Goal: Information Seeking & Learning: Understand process/instructions

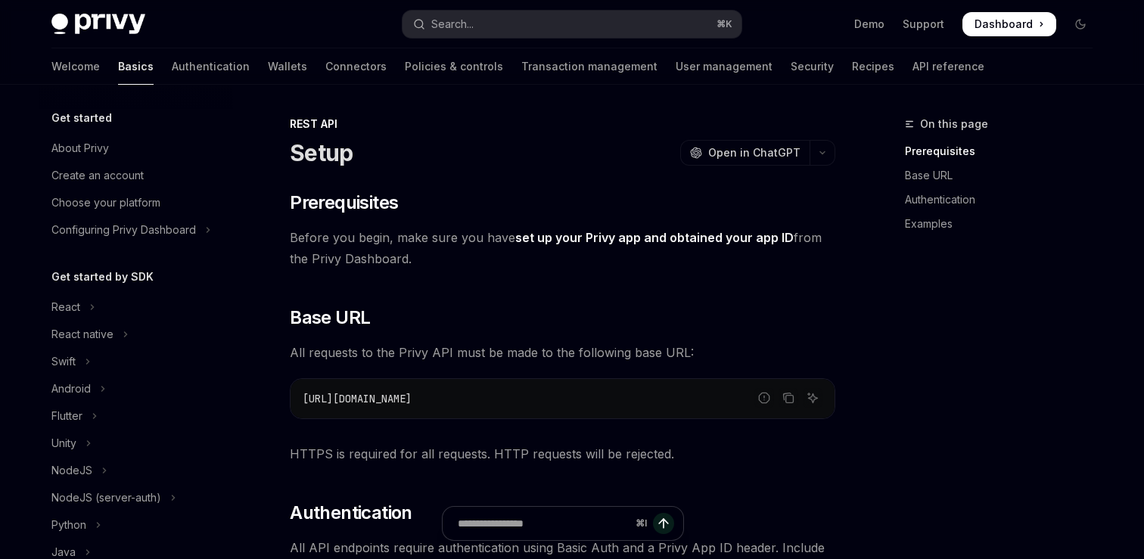
scroll to position [312, 0]
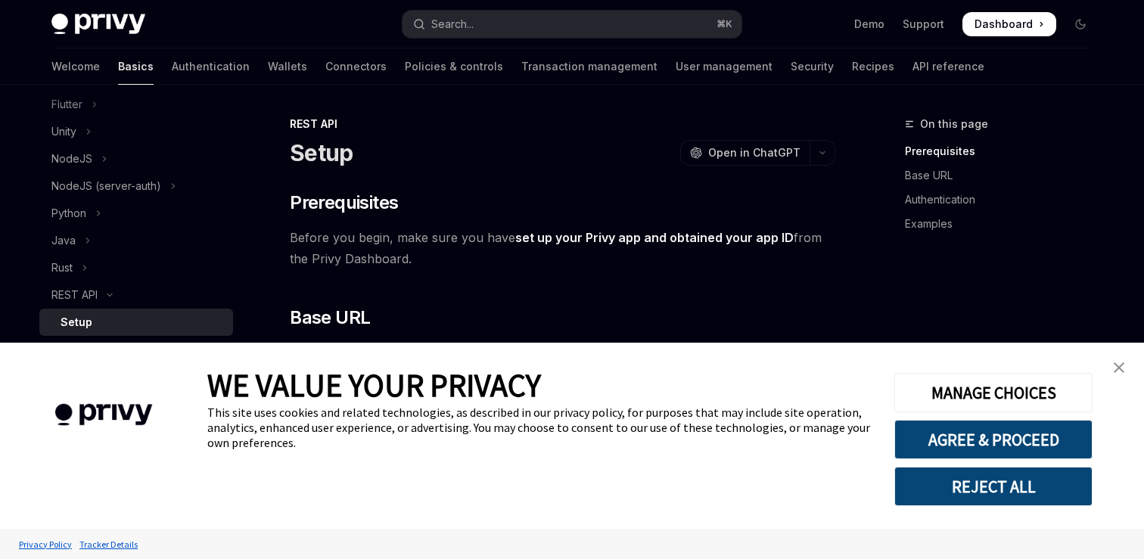
type textarea "*"
click at [1007, 480] on button "REJECT ALL" at bounding box center [994, 486] width 198 height 39
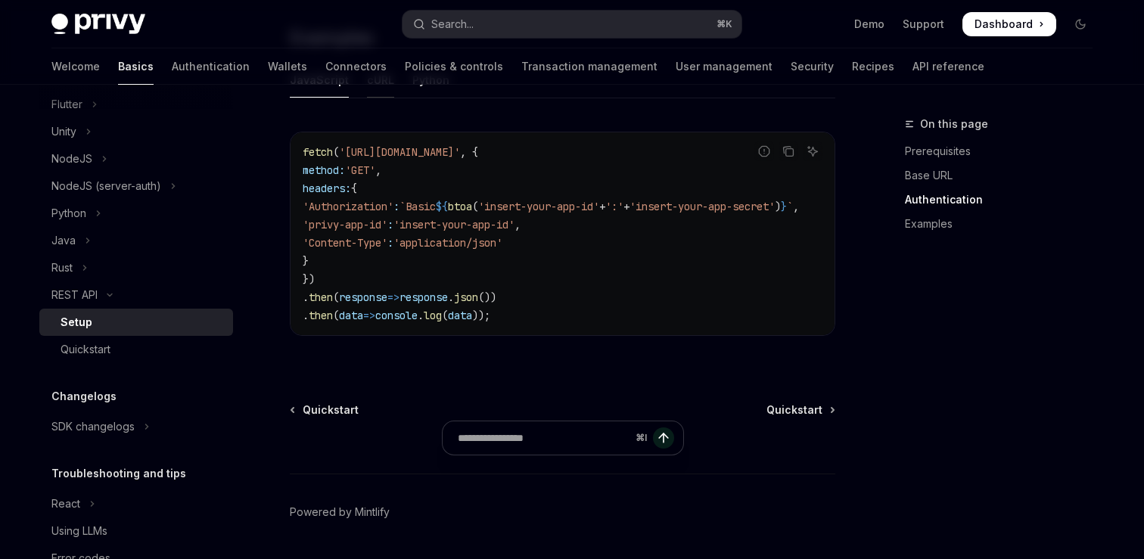
scroll to position [901, 0]
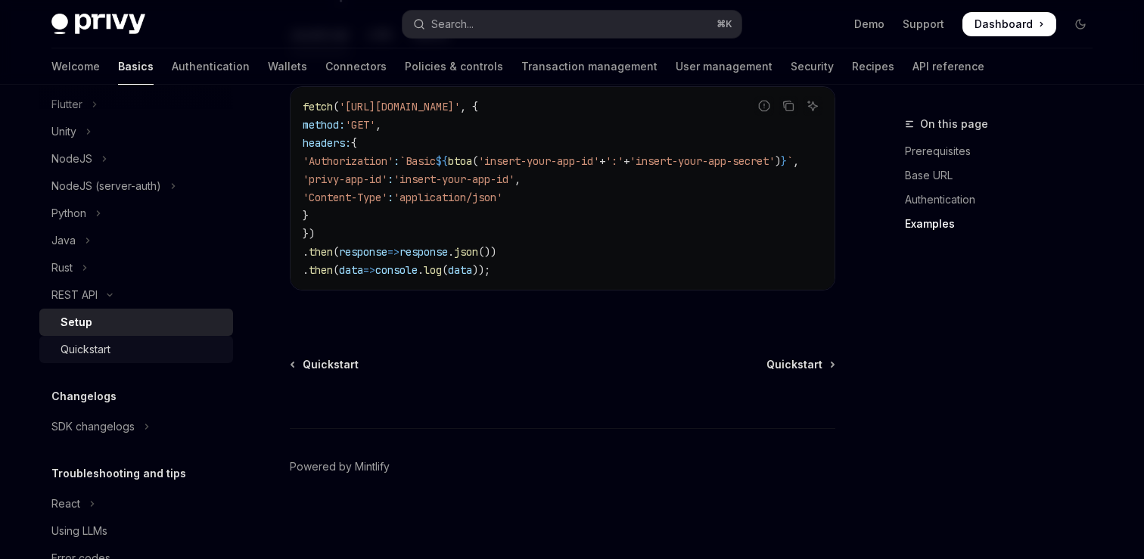
click at [126, 347] on div "Quickstart" at bounding box center [142, 350] width 163 height 18
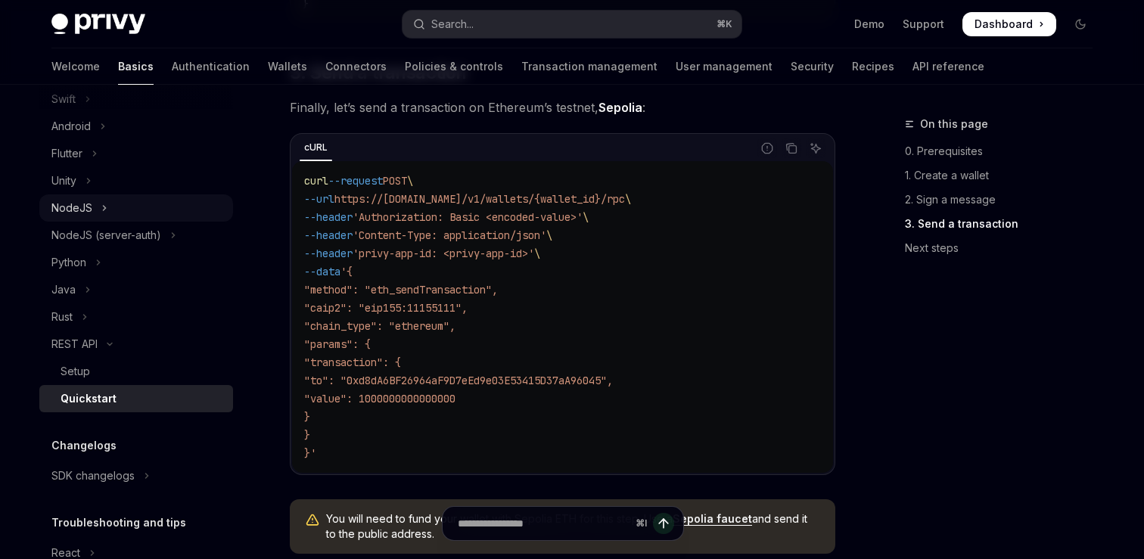
scroll to position [262, 0]
click at [913, 74] on link "API reference" at bounding box center [949, 66] width 72 height 36
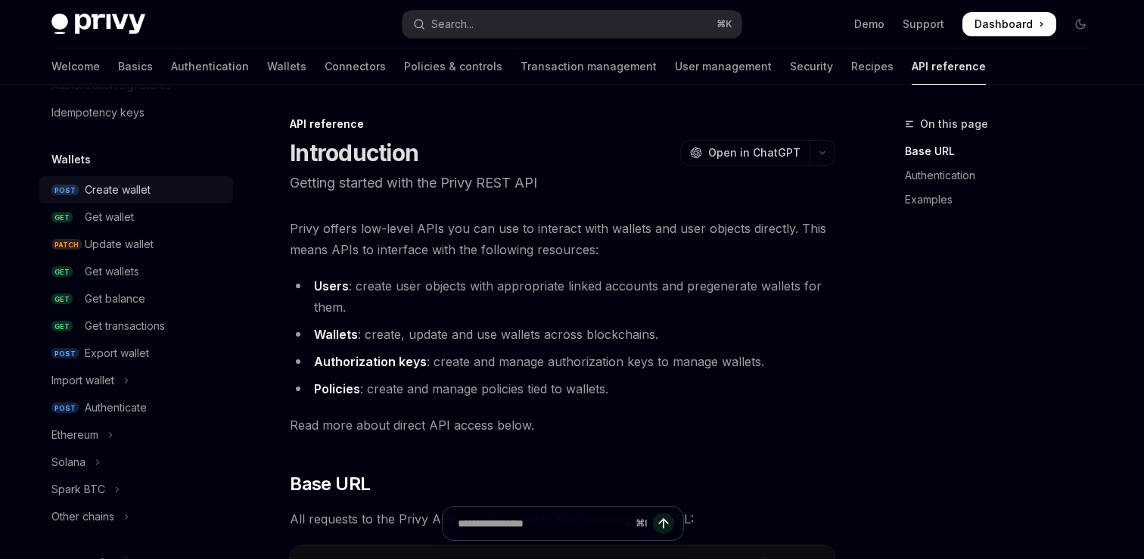
scroll to position [124, 0]
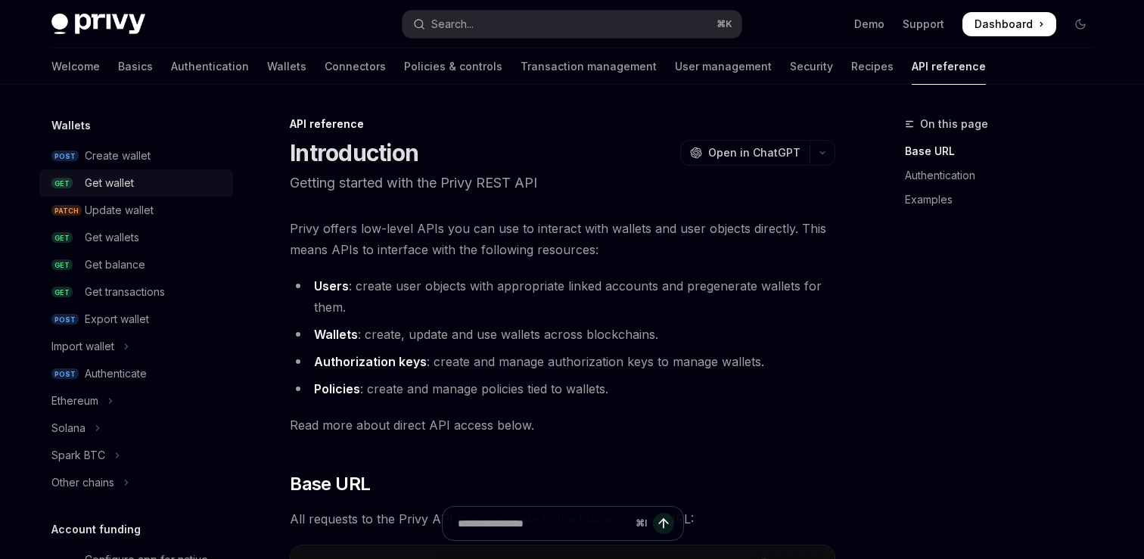
click at [132, 187] on div "Get wallet" at bounding box center [109, 183] width 49 height 18
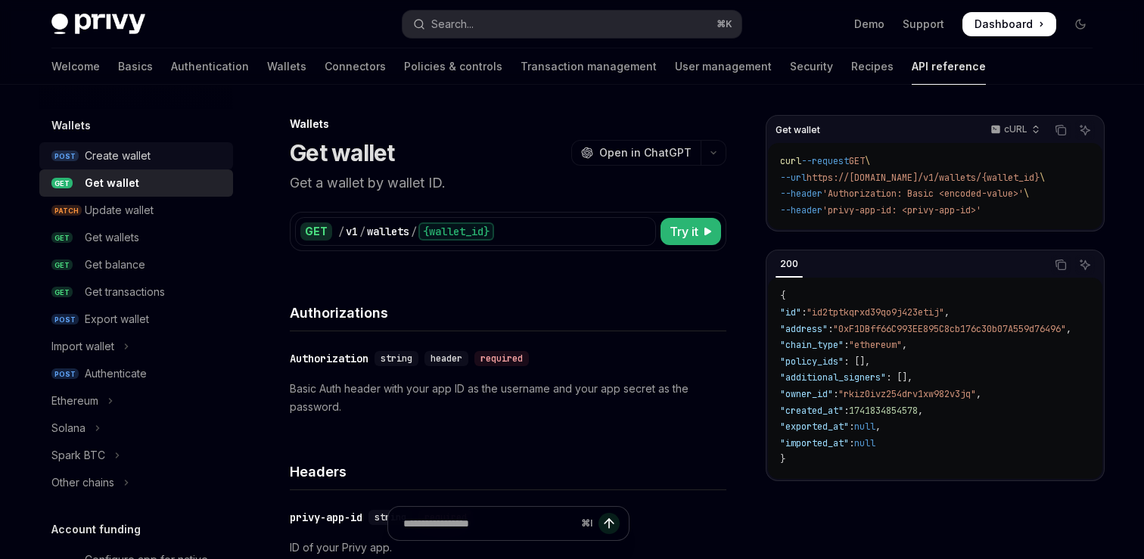
click at [140, 167] on link "POST Create wallet" at bounding box center [136, 155] width 194 height 27
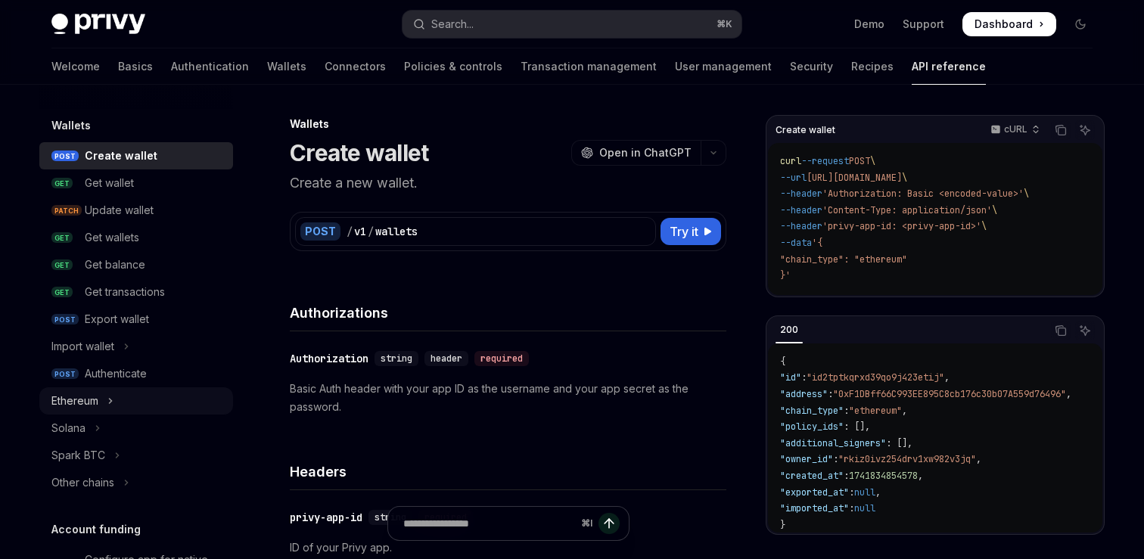
click at [92, 396] on div "Ethereum" at bounding box center [74, 401] width 47 height 18
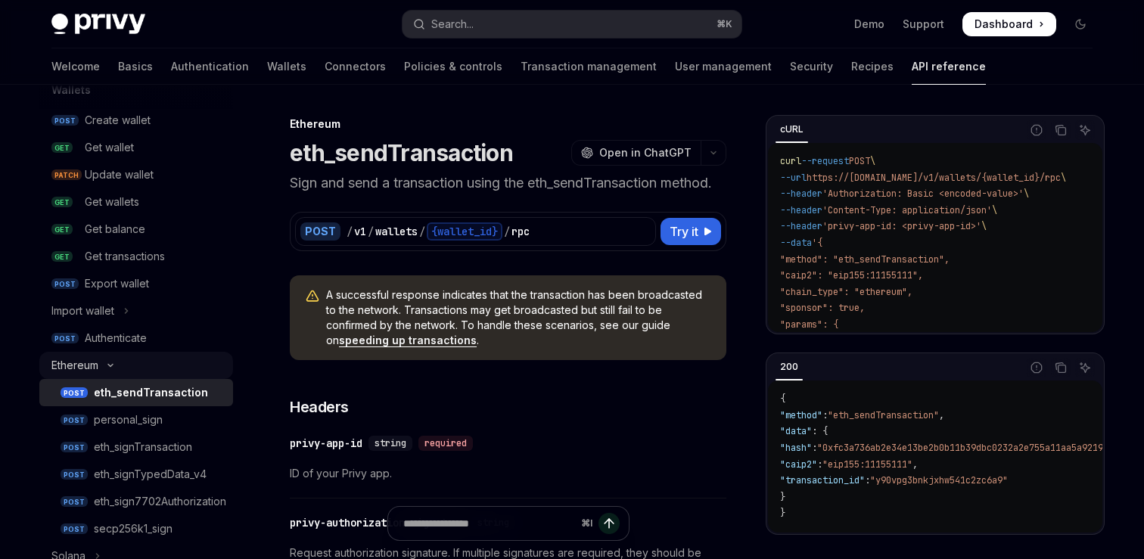
scroll to position [170, 0]
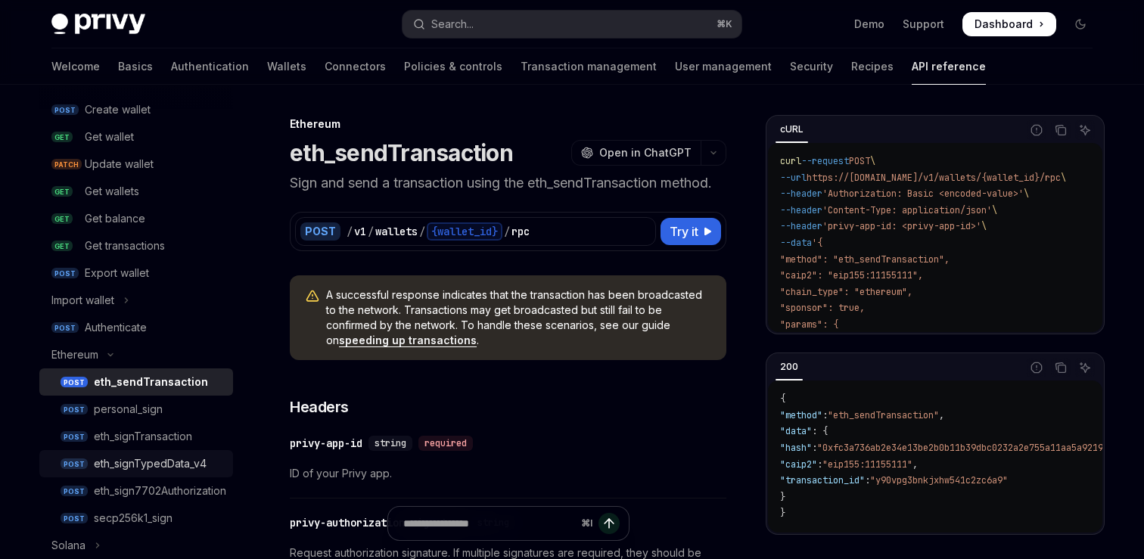
click at [121, 454] on link "POST eth_signTypedData_v4" at bounding box center [136, 463] width 194 height 27
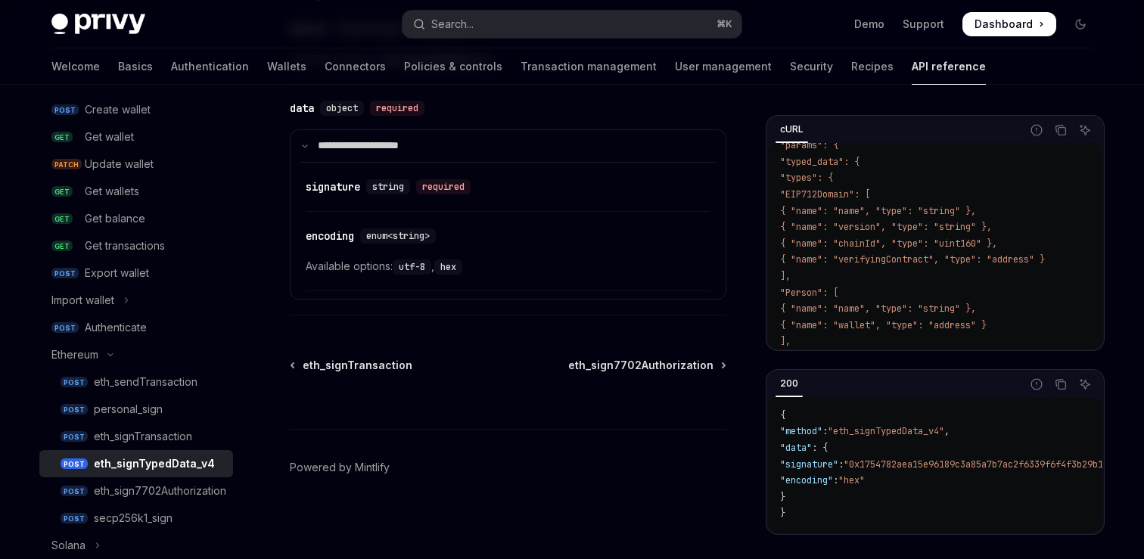
scroll to position [1208, 0]
click at [1083, 120] on button "Ask AI" at bounding box center [1086, 130] width 20 height 20
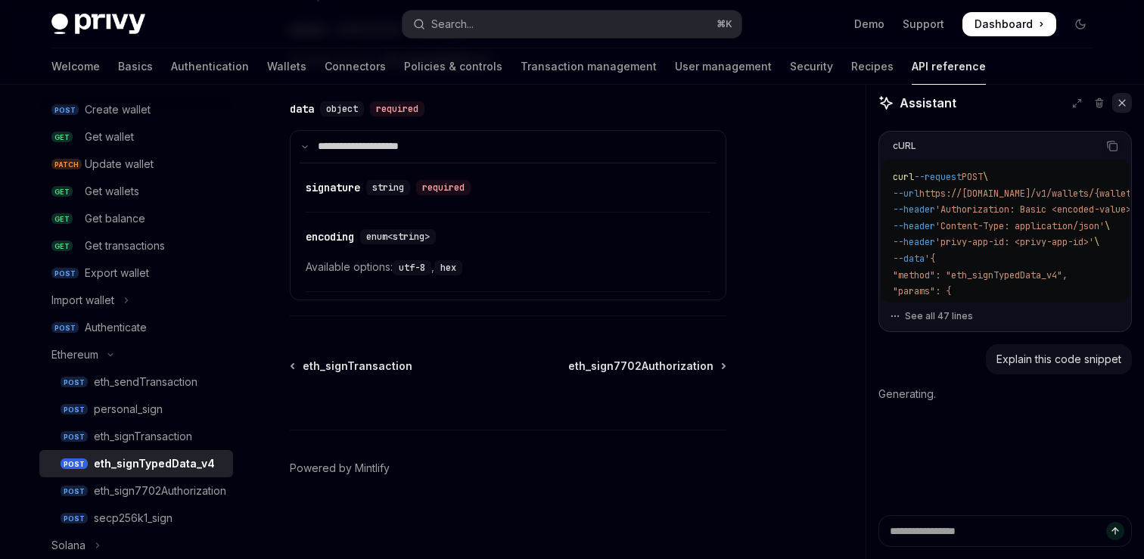
click at [1123, 101] on icon at bounding box center [1122, 103] width 11 height 11
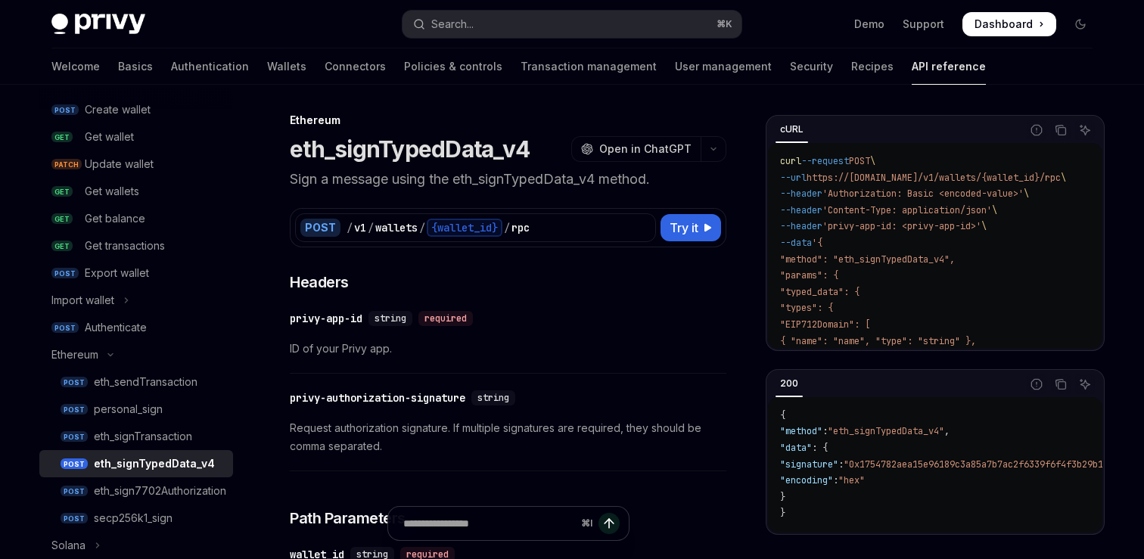
scroll to position [0, 0]
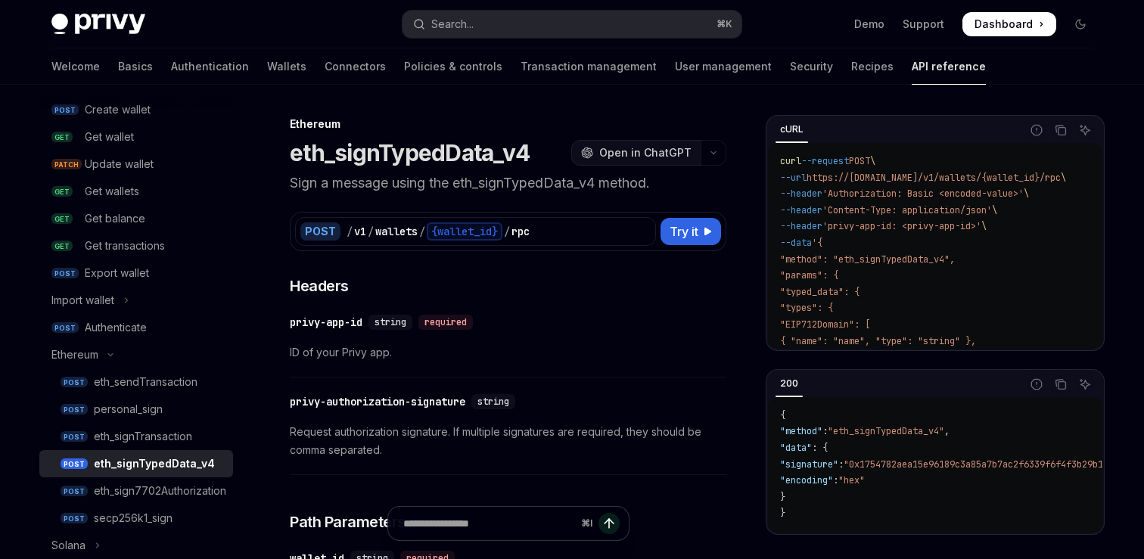
click at [658, 148] on span "Open in ChatGPT" at bounding box center [645, 152] width 92 height 15
click at [712, 154] on icon "button" at bounding box center [714, 153] width 18 height 6
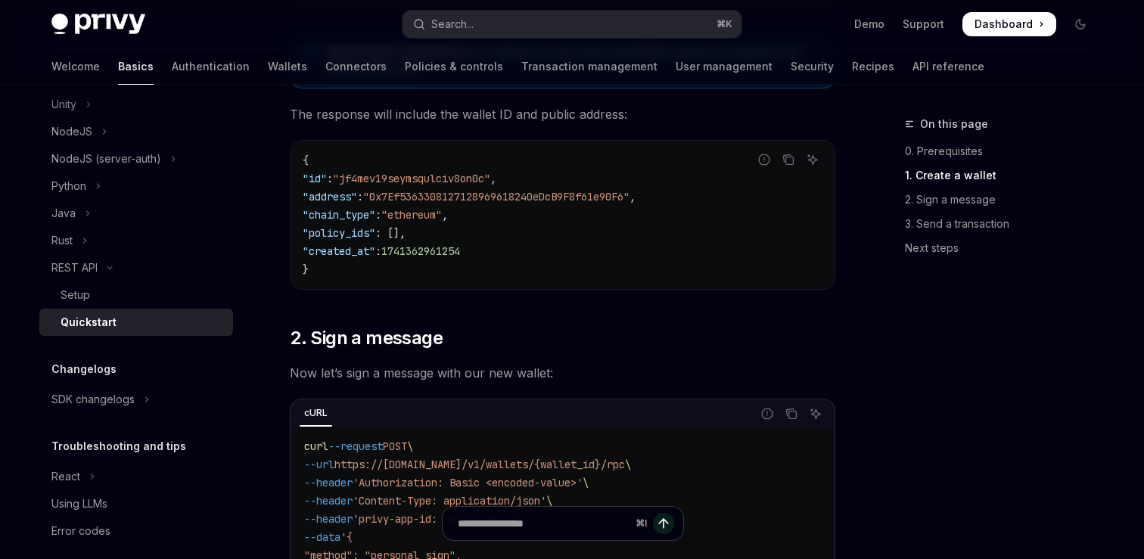
scroll to position [593, 0]
click at [128, 159] on div "NodeJS (server-auth)" at bounding box center [106, 159] width 110 height 18
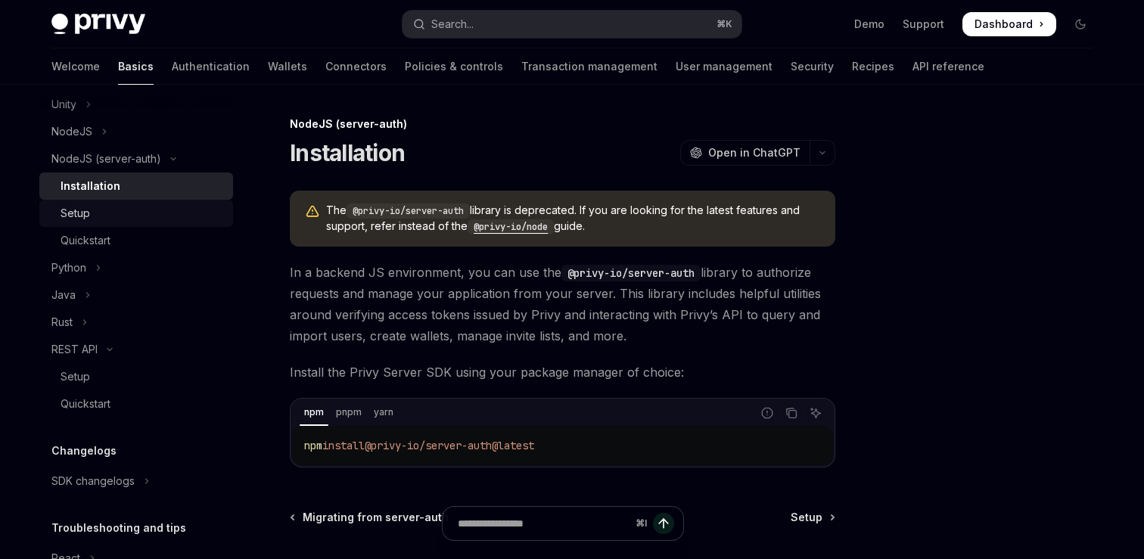
click at [127, 216] on div "Setup" at bounding box center [142, 213] width 163 height 18
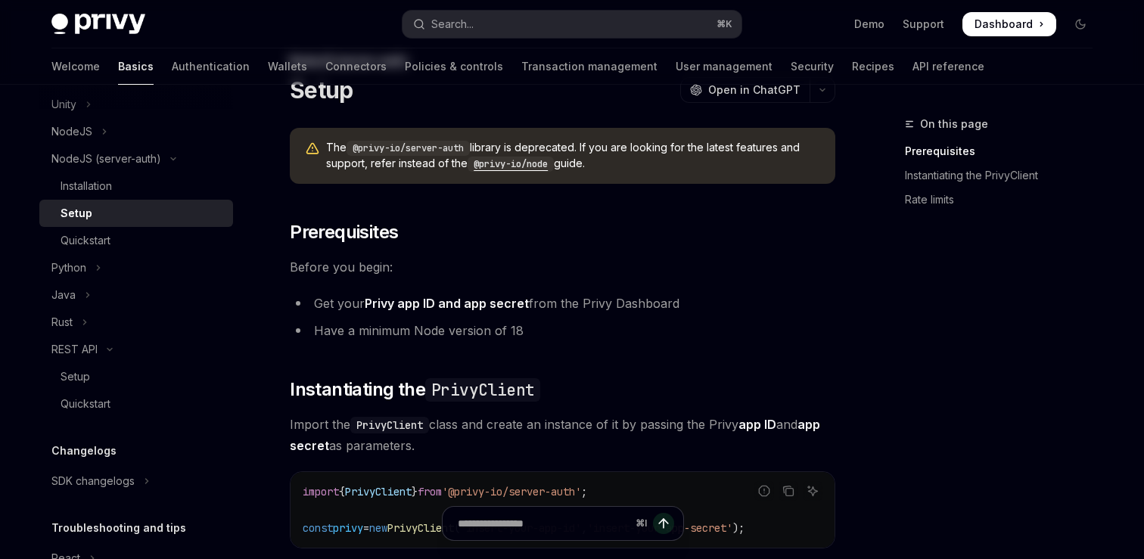
scroll to position [103, 0]
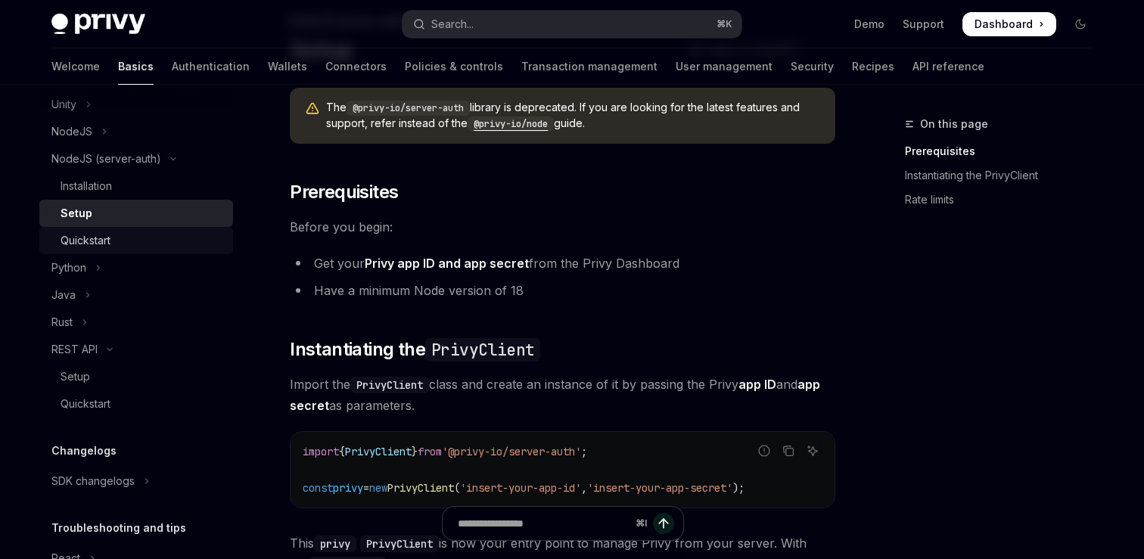
click at [170, 230] on link "Quickstart" at bounding box center [136, 240] width 194 height 27
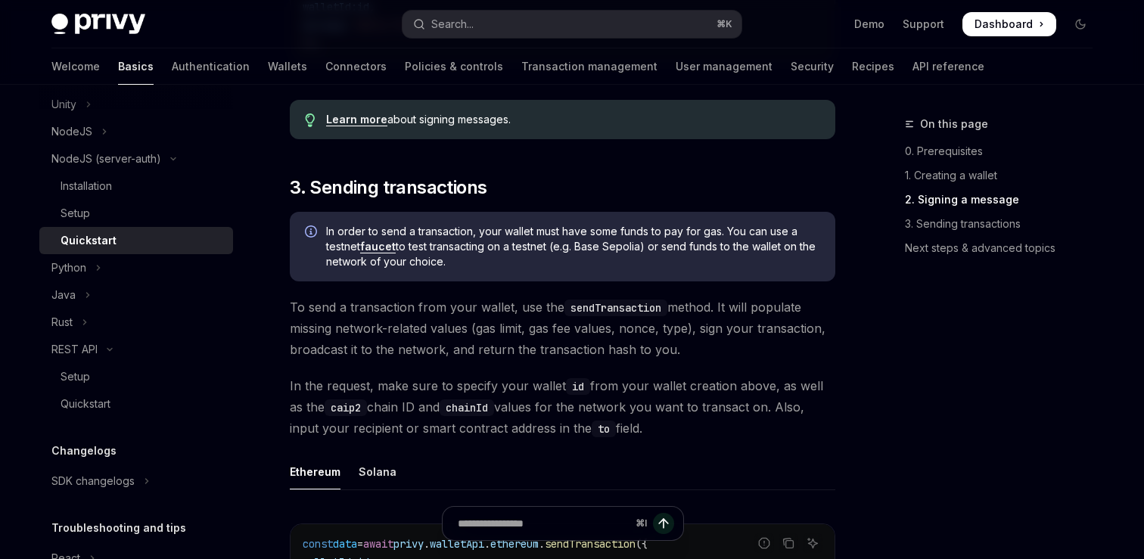
scroll to position [982, 0]
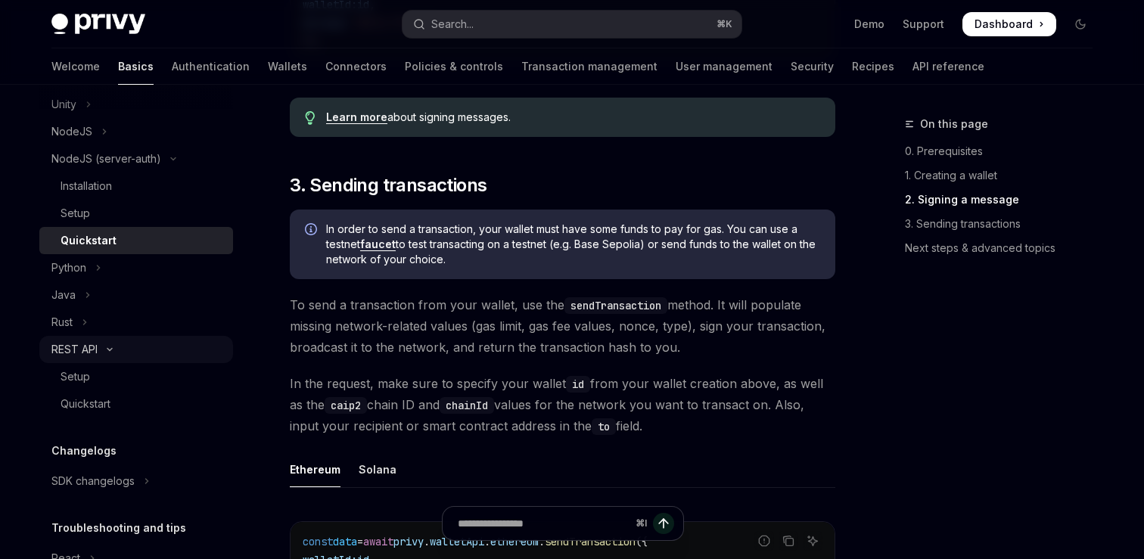
click at [106, 349] on icon "Toggle REST API section" at bounding box center [110, 350] width 18 height 6
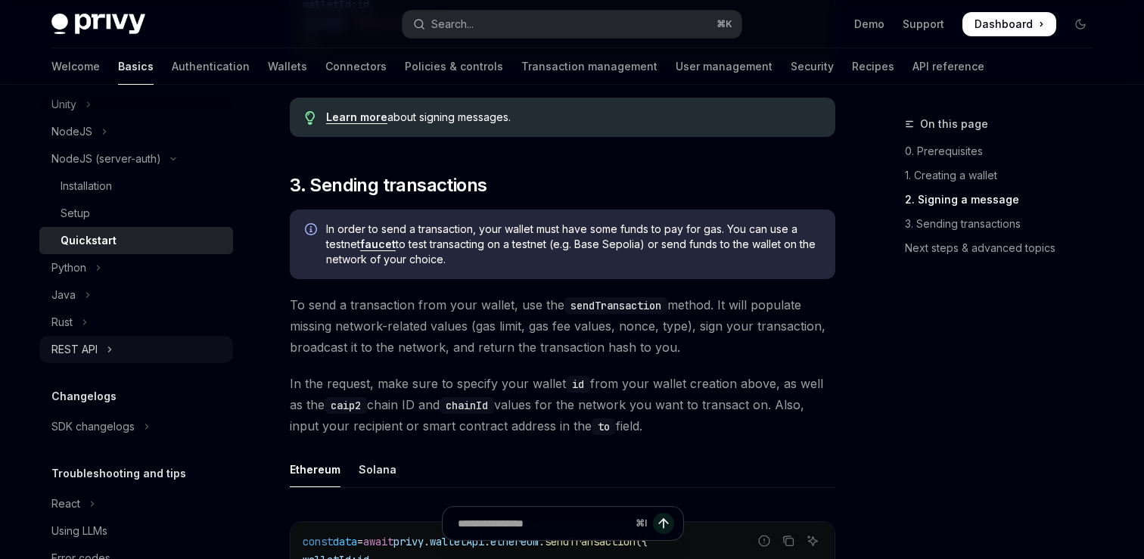
click at [106, 349] on button "REST API" at bounding box center [136, 349] width 194 height 27
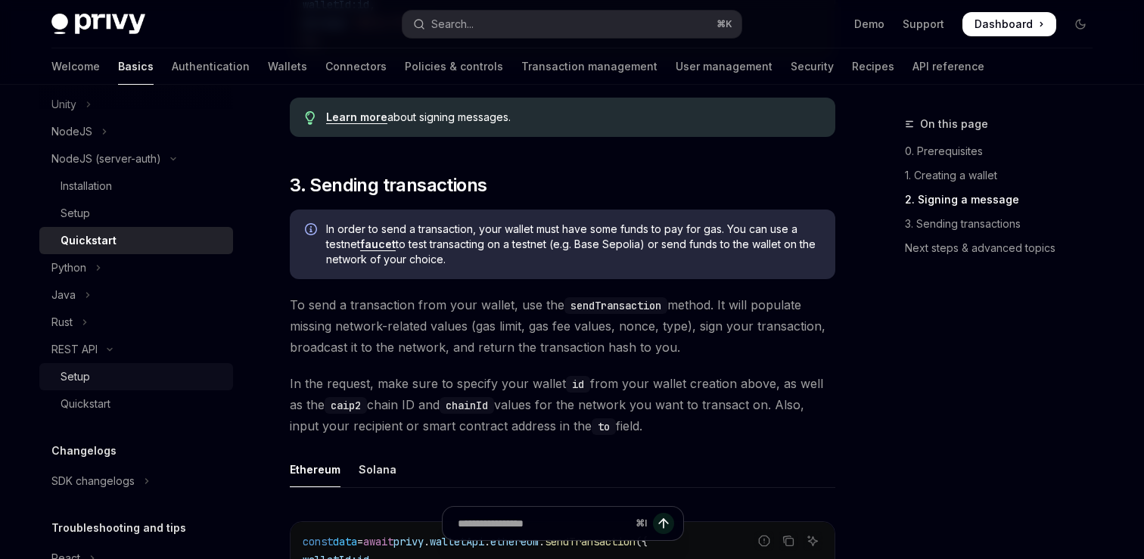
click at [96, 370] on div "Setup" at bounding box center [142, 377] width 163 height 18
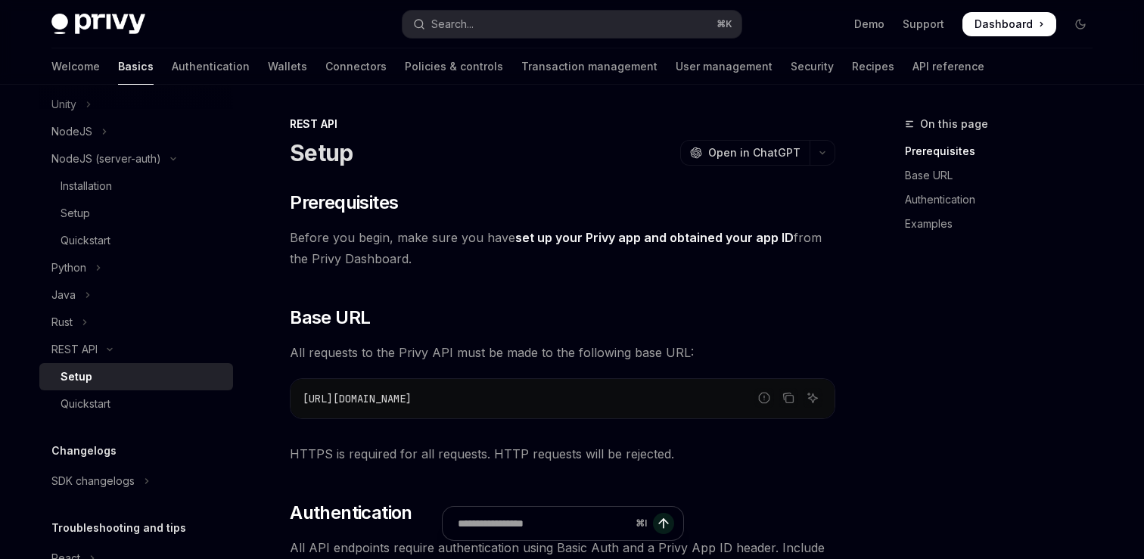
type textarea "*"
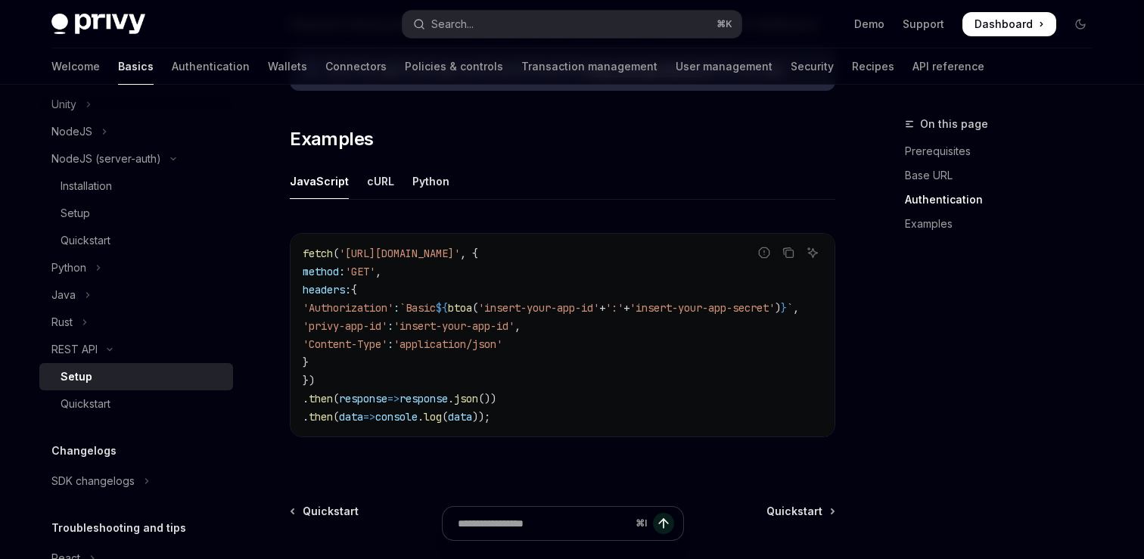
scroll to position [750, 0]
